Goal: Transaction & Acquisition: Subscribe to service/newsletter

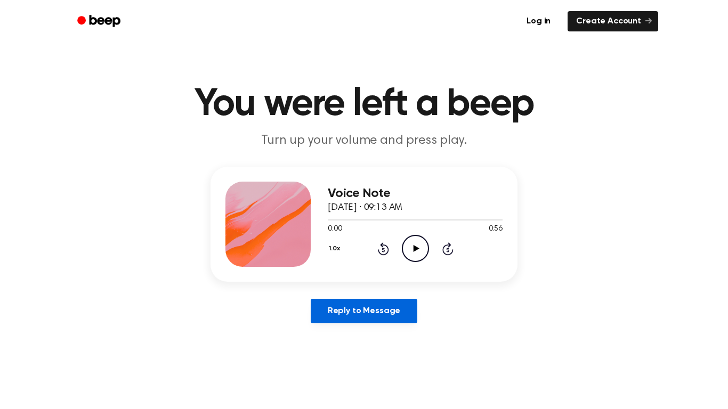
click at [395, 301] on link "Reply to Message" at bounding box center [364, 311] width 107 height 25
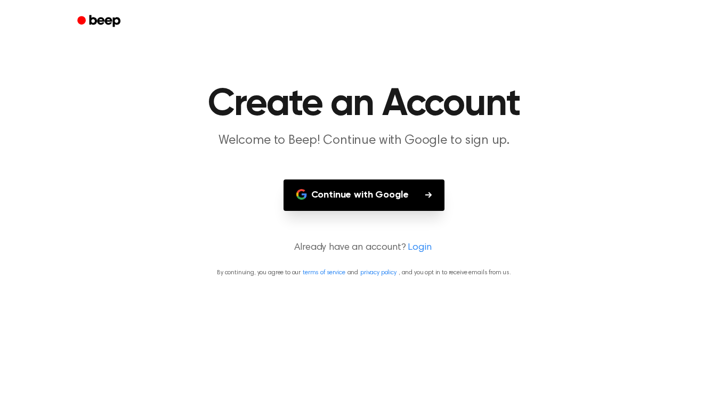
click at [381, 200] on button "Continue with Google" at bounding box center [363, 195] width 161 height 31
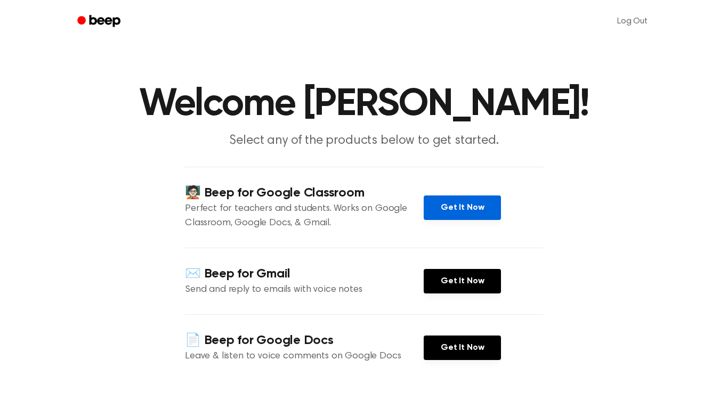
click at [464, 211] on link "Get It Now" at bounding box center [462, 208] width 77 height 25
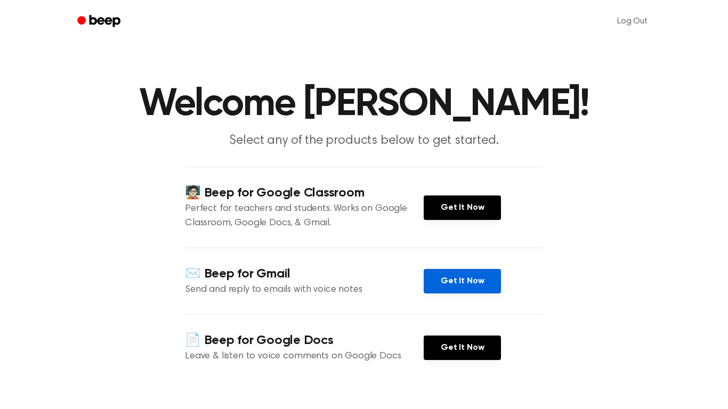
click at [460, 292] on link "Get It Now" at bounding box center [462, 281] width 77 height 25
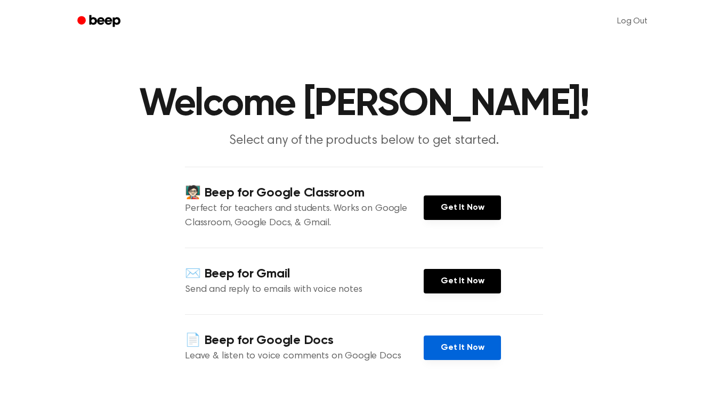
click at [464, 352] on link "Get It Now" at bounding box center [462, 348] width 77 height 25
